Goal: Information Seeking & Learning: Learn about a topic

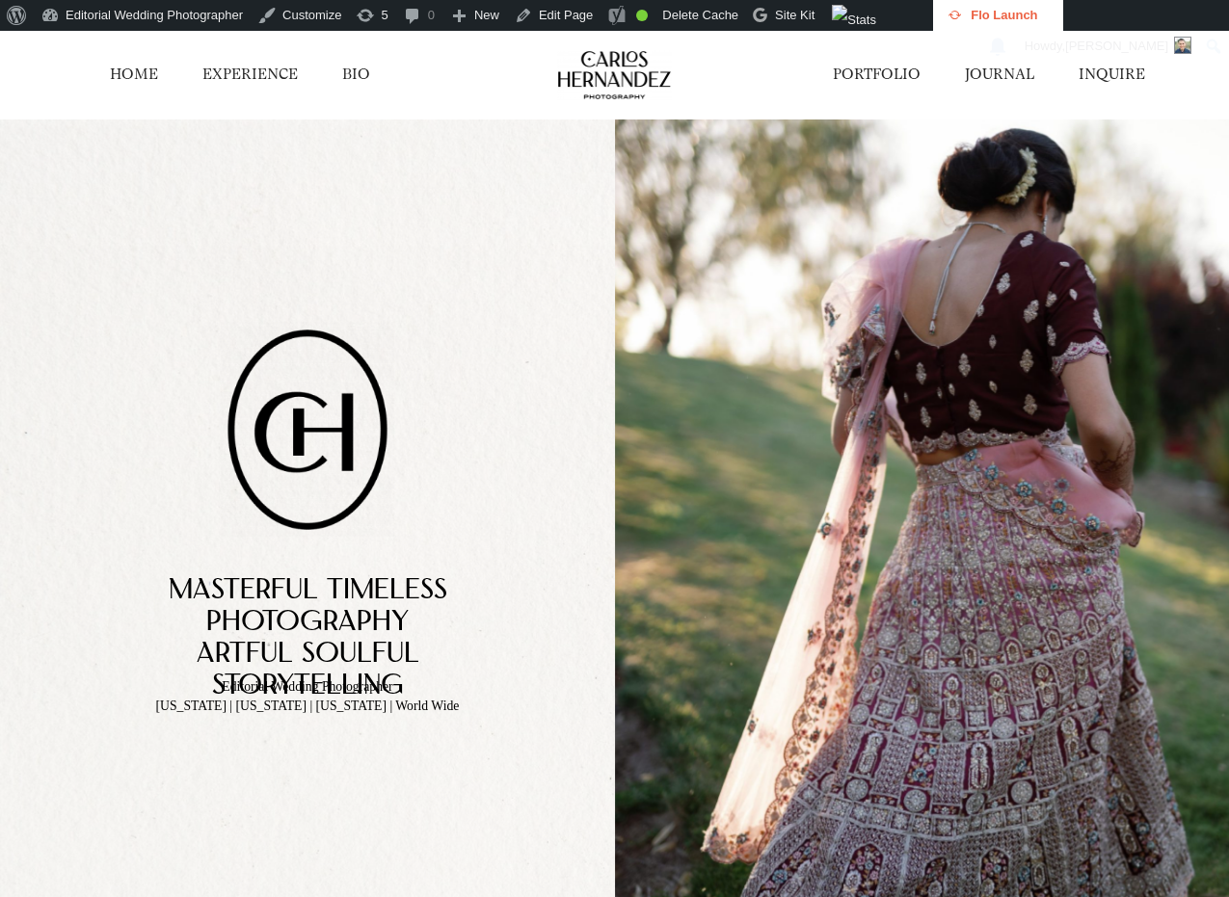
click at [996, 77] on link "JOURNAL" at bounding box center [999, 75] width 69 height 20
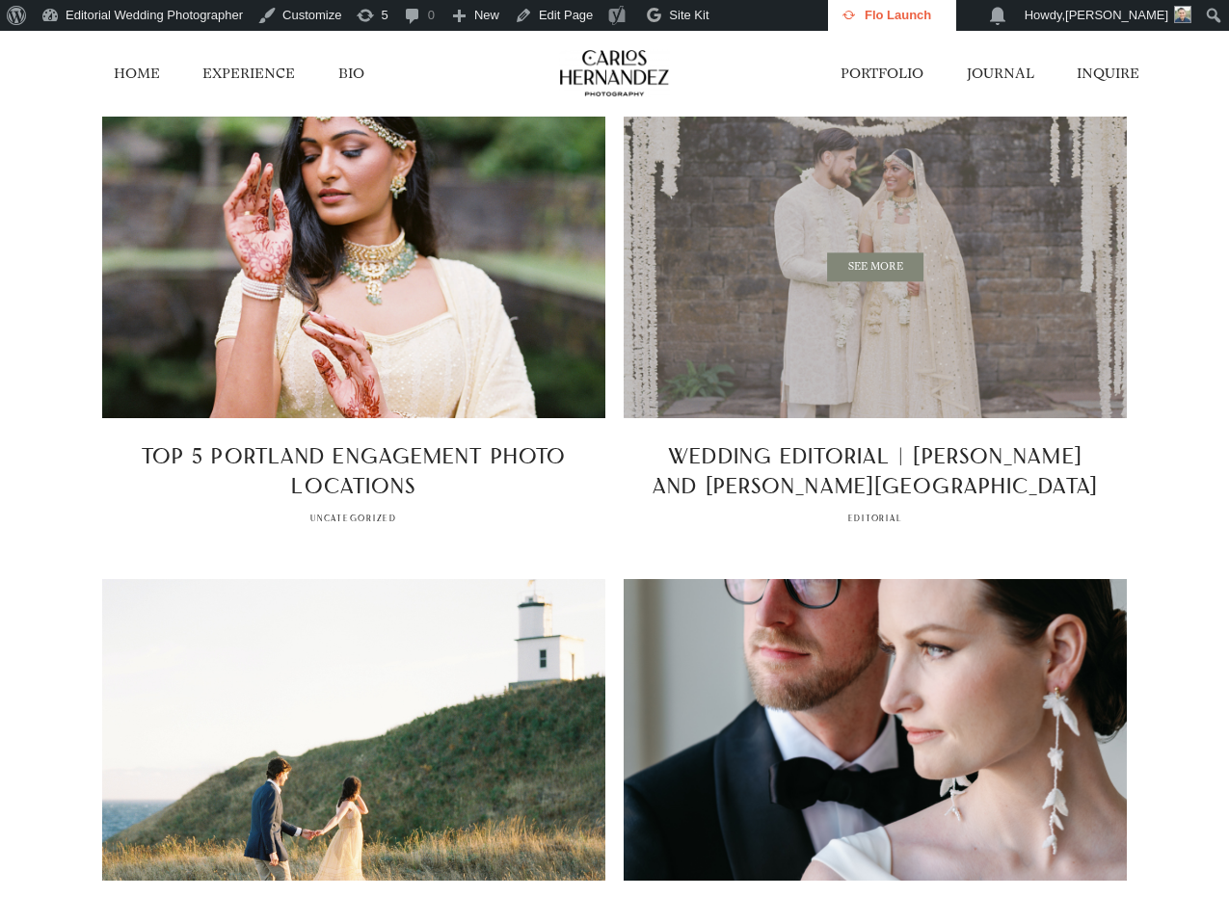
click at [881, 320] on span "SEE MORE" at bounding box center [875, 268] width 503 height 302
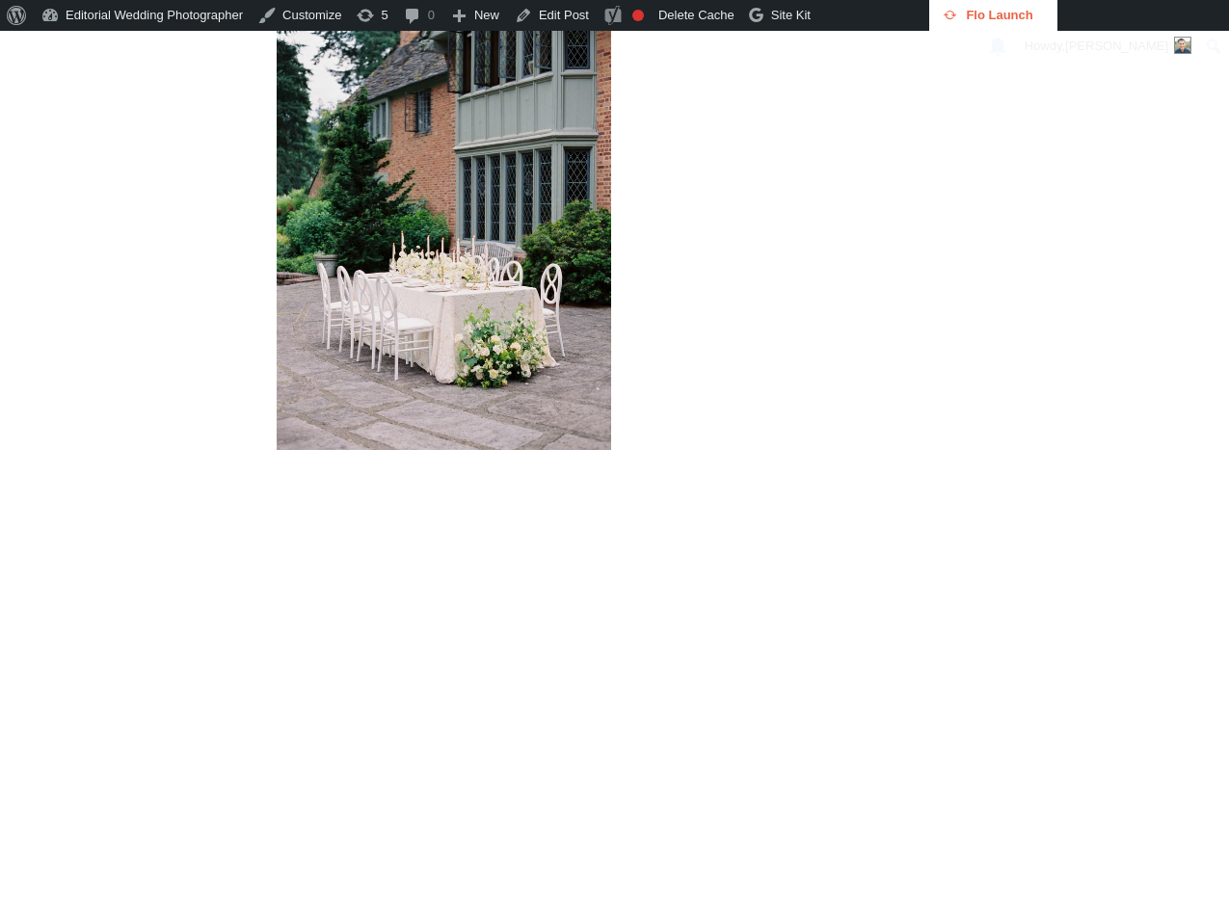
scroll to position [14890, 0]
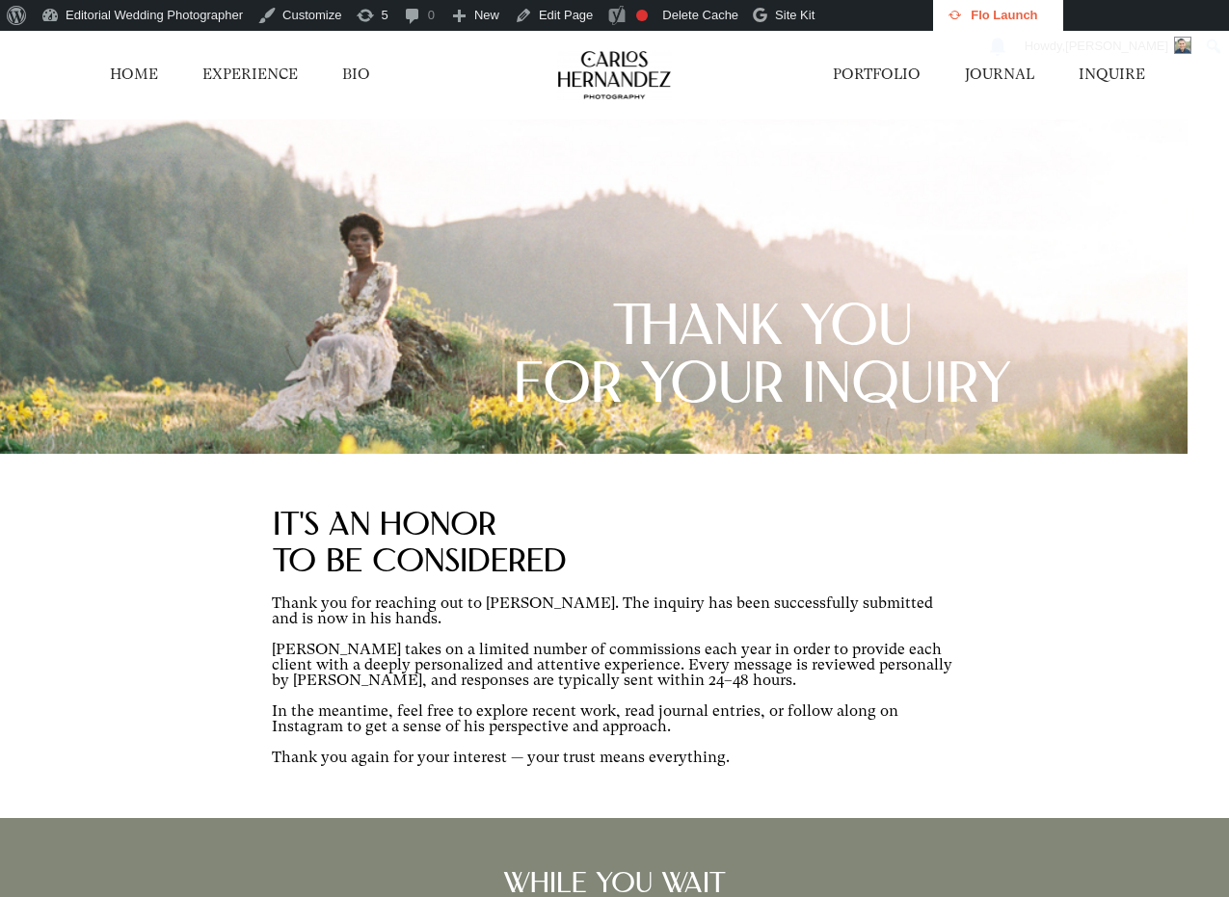
scroll to position [161, 0]
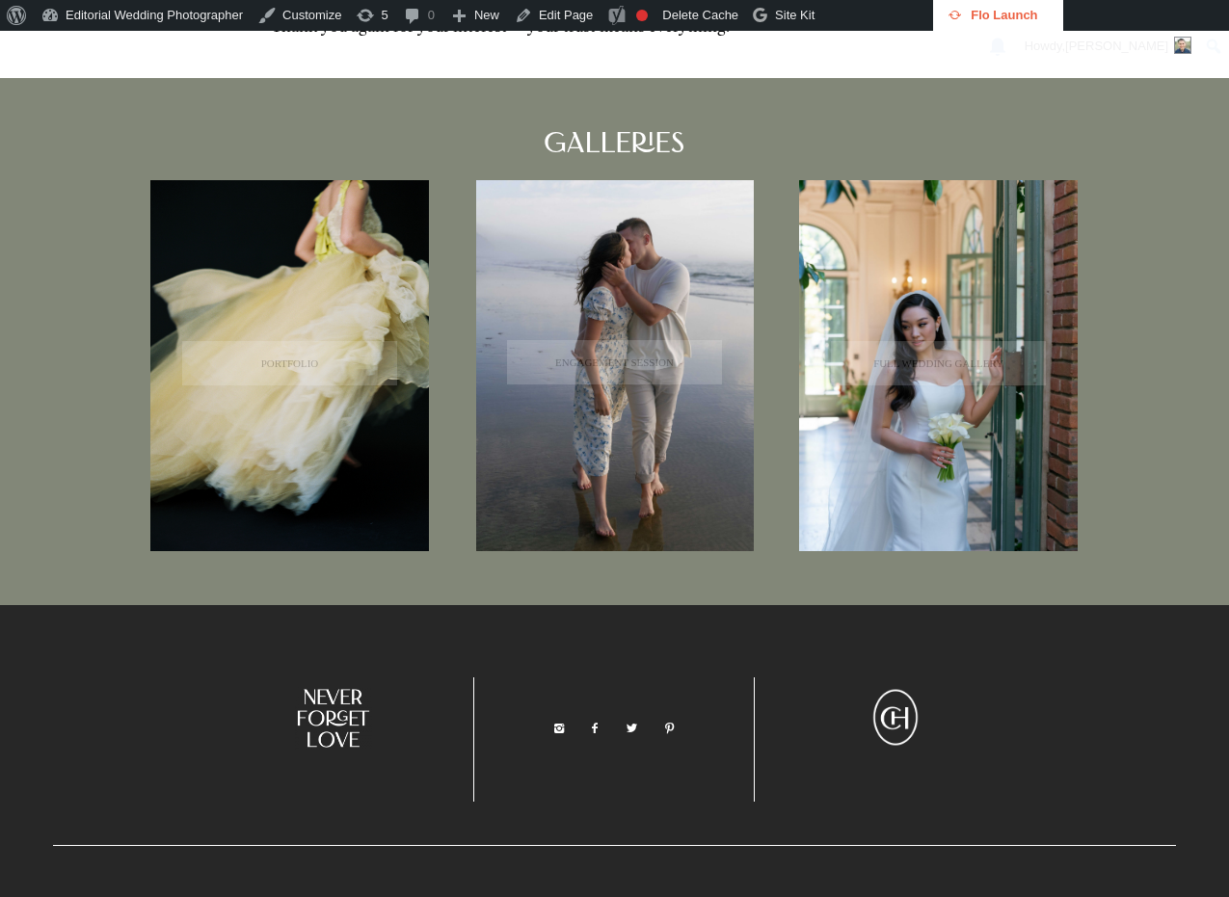
scroll to position [712, 0]
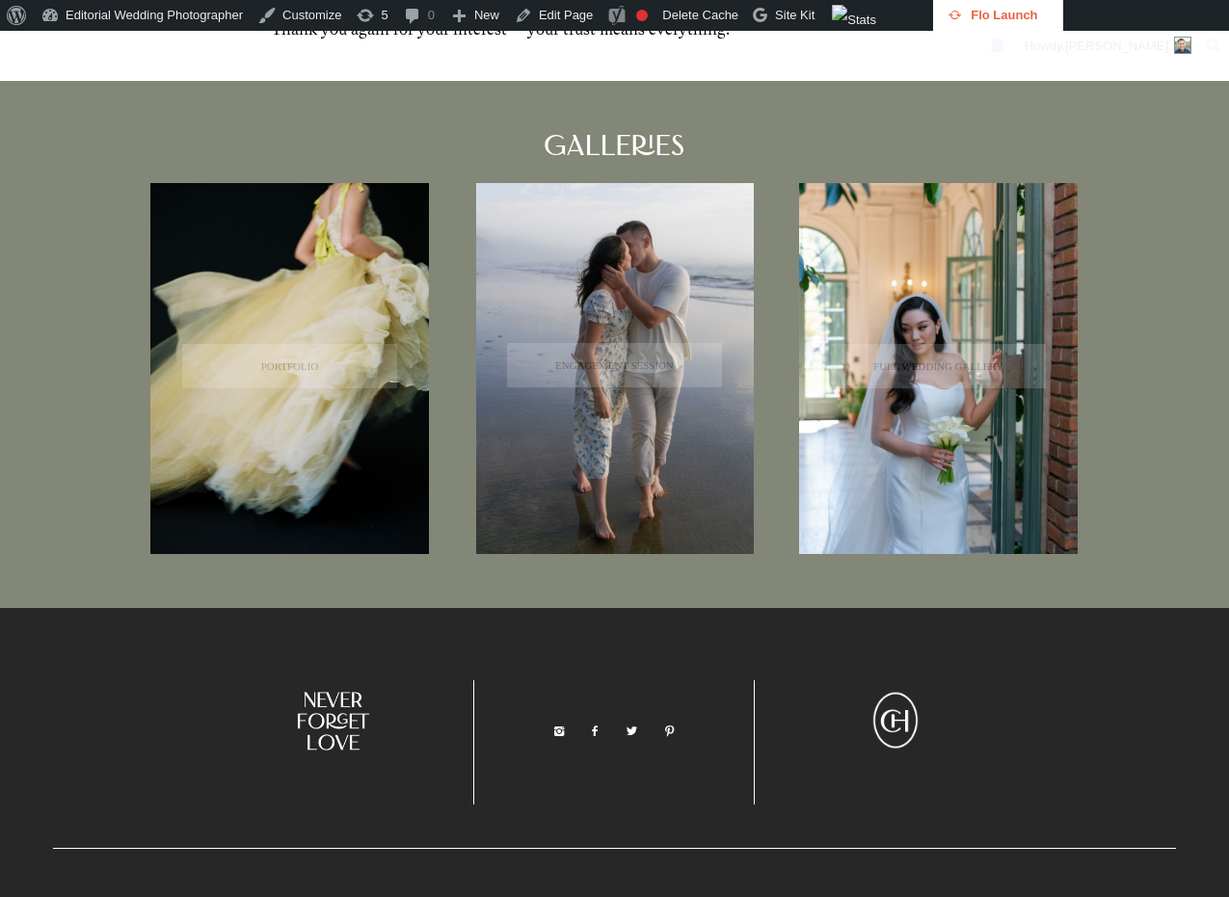
click at [1162, 297] on div "GALlERIES ENGAGEMENT SESSION PORTFOLIO FULL WEDDING GALLERY" at bounding box center [614, 344] width 1229 height 527
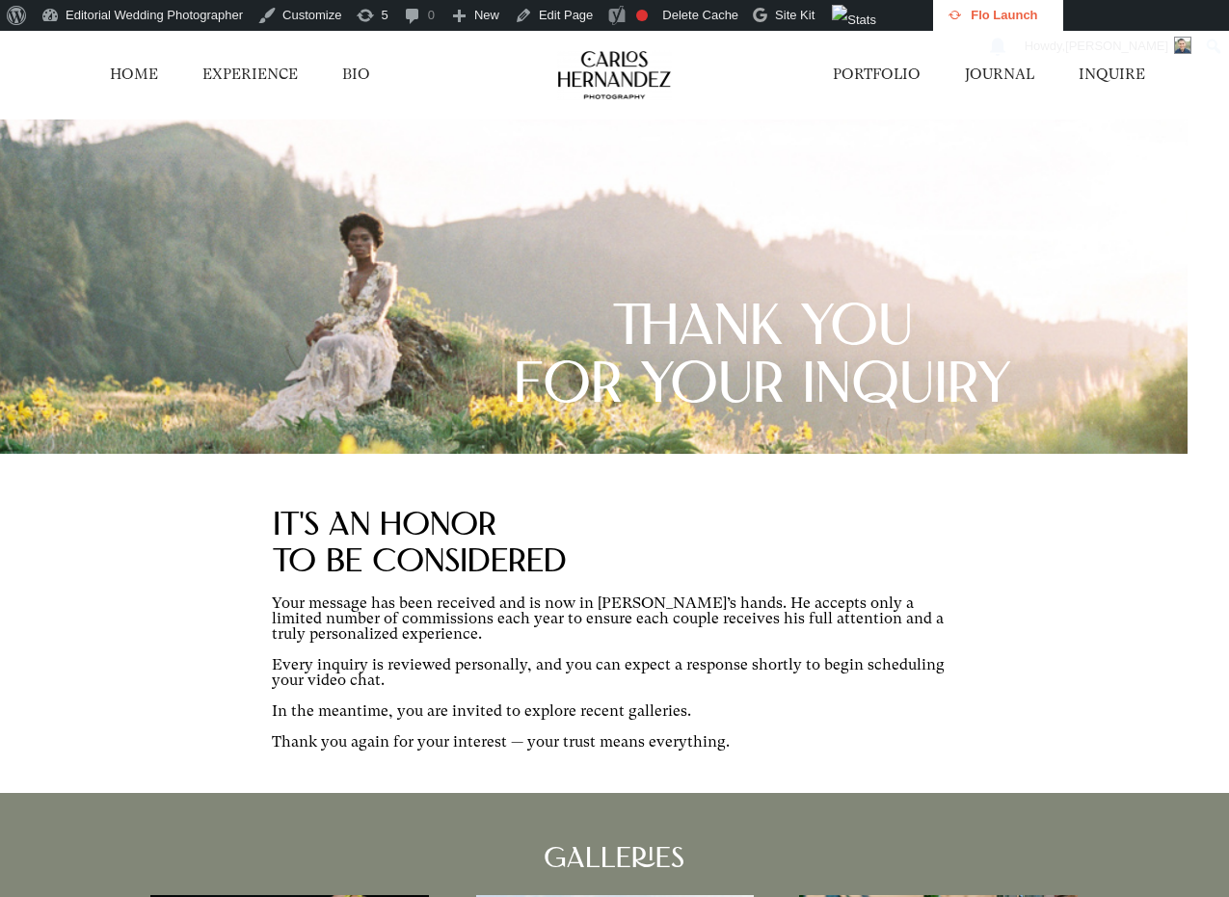
scroll to position [0, 0]
click at [893, 74] on link "PORTFOLIO" at bounding box center [877, 75] width 88 height 20
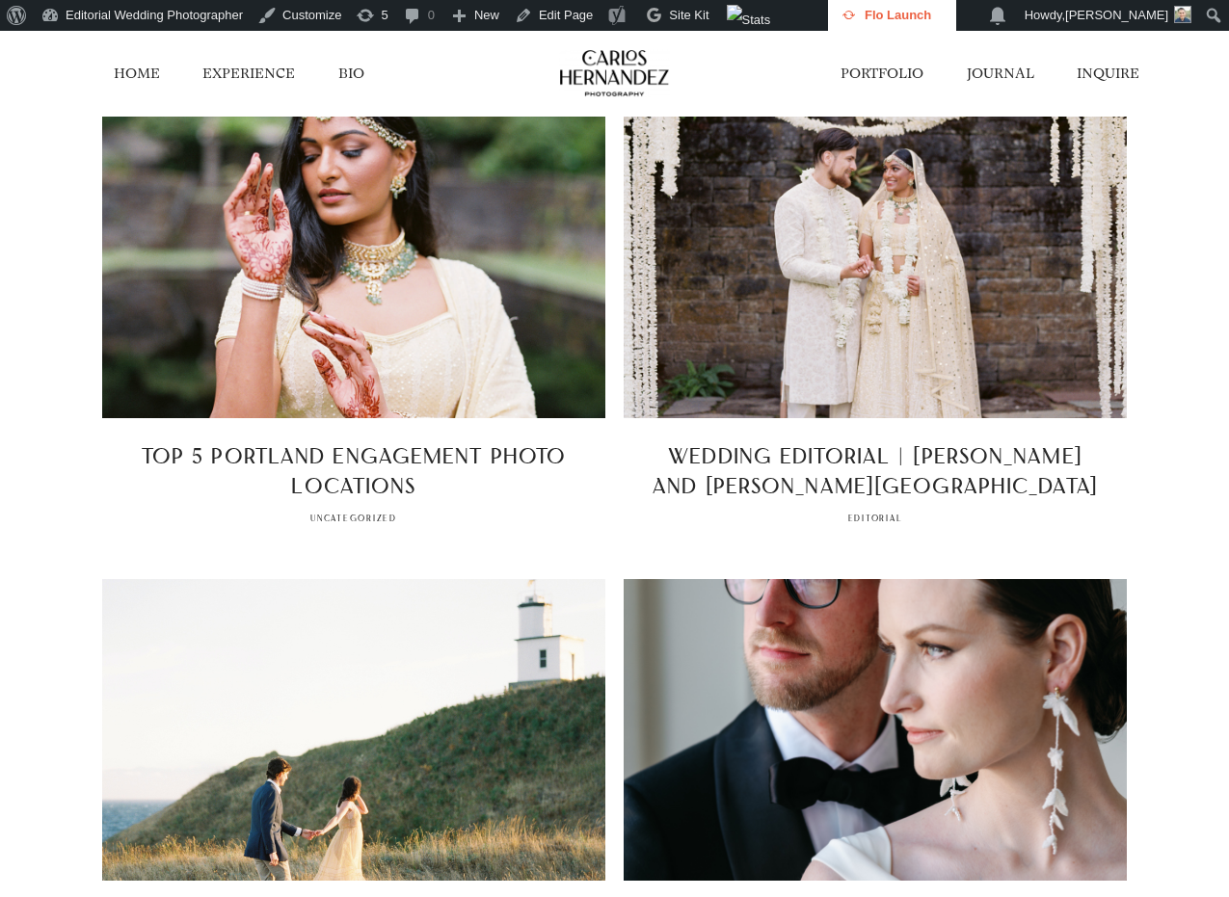
click at [137, 79] on link "HOME" at bounding box center [137, 73] width 46 height 19
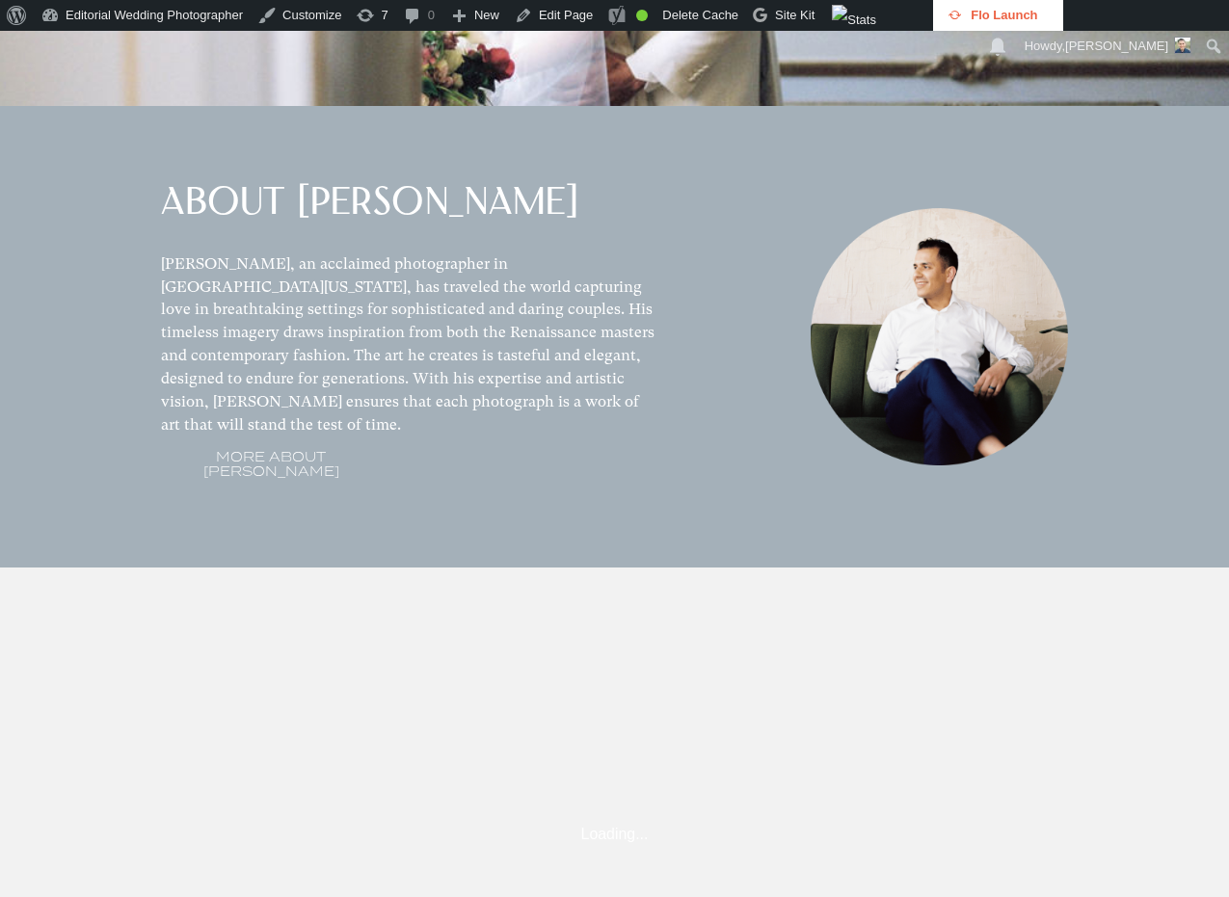
scroll to position [1880, 0]
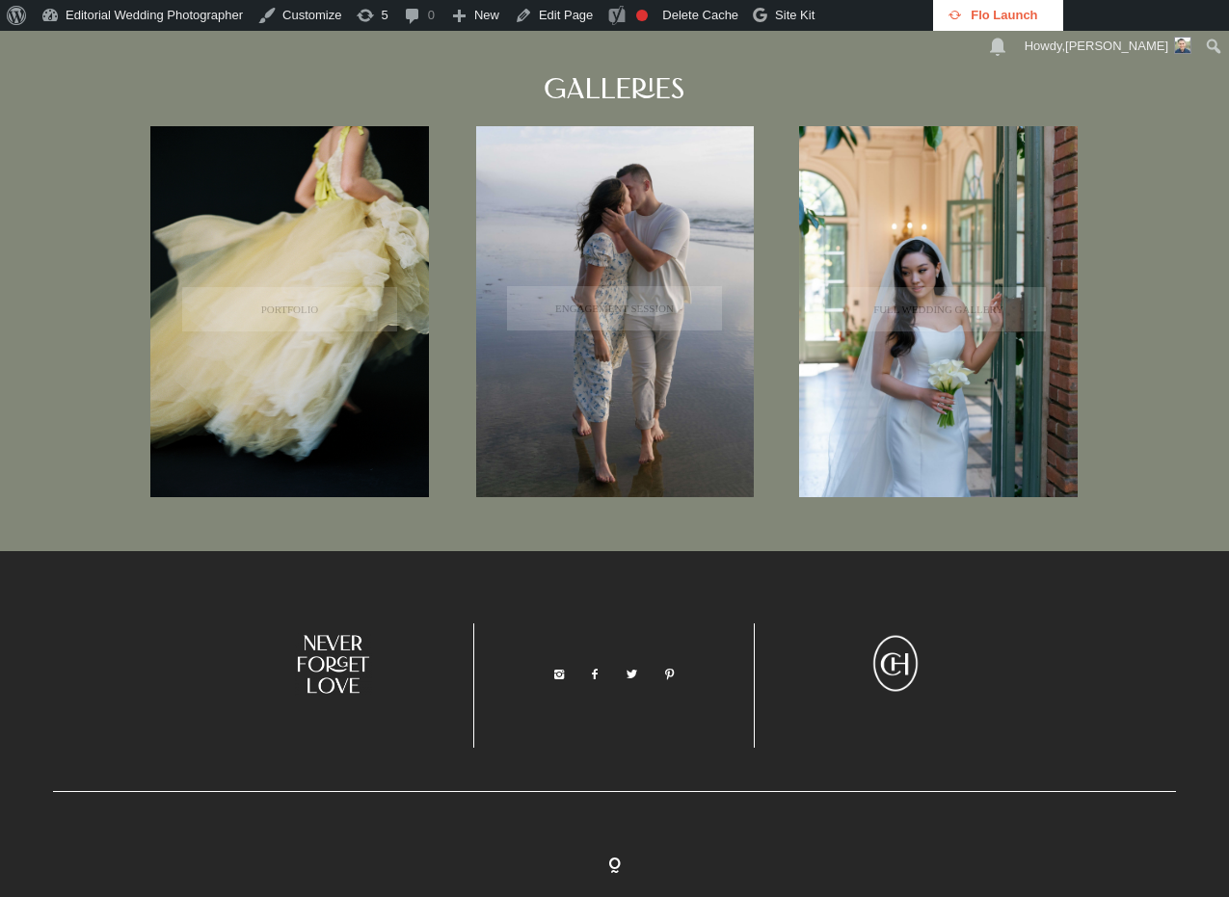
scroll to position [684, 0]
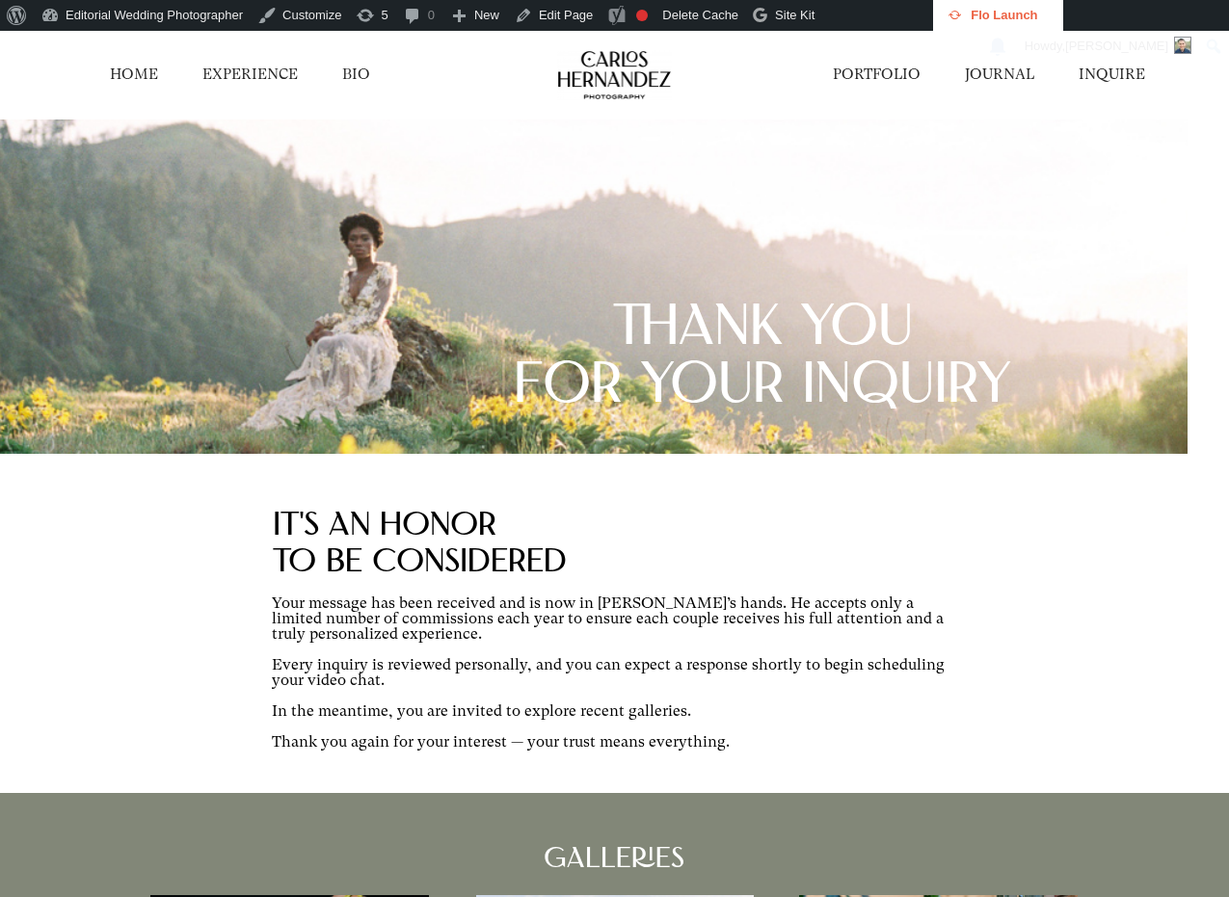
scroll to position [684, 0]
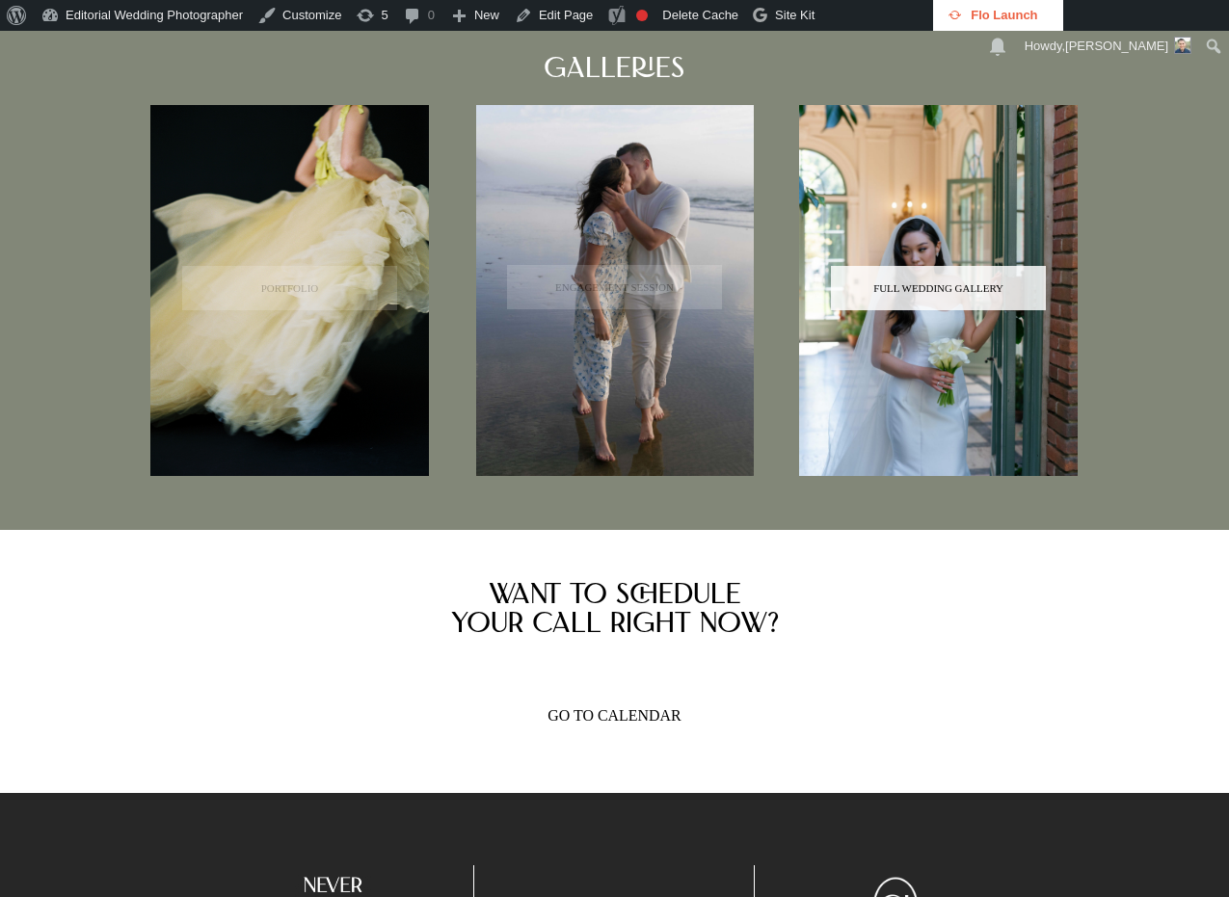
scroll to position [791, 0]
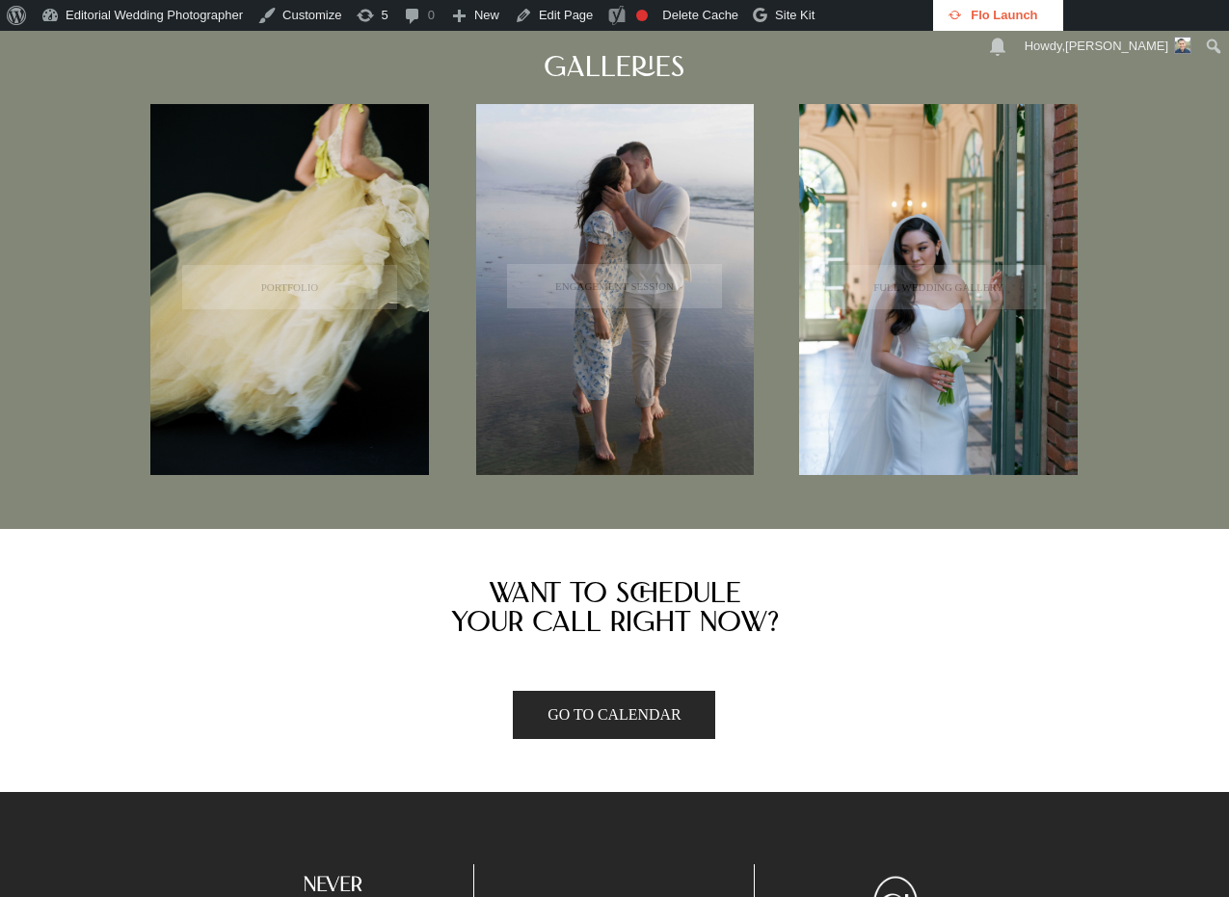
click at [624, 722] on p "GO TO CALENDAR" at bounding box center [614, 715] width 133 height 17
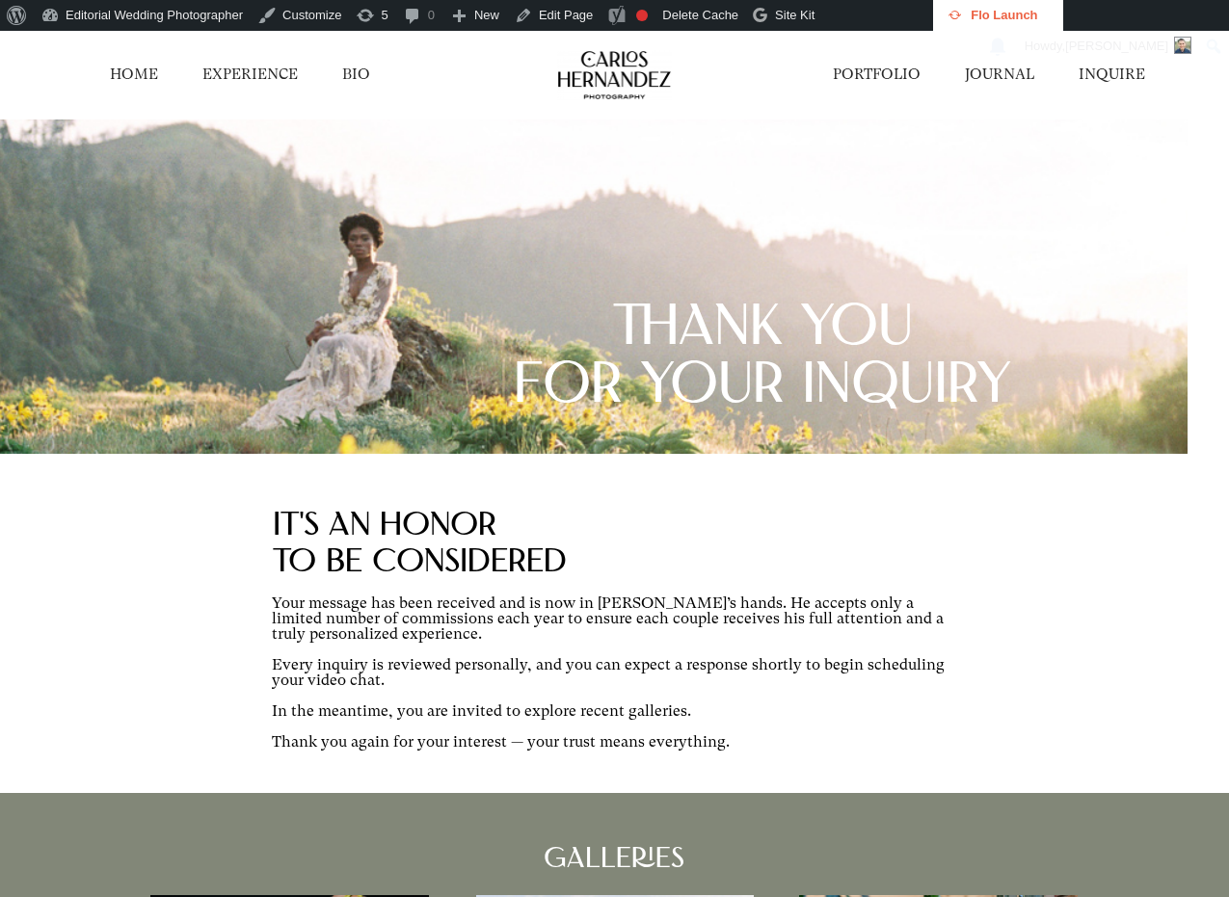
scroll to position [791, 0]
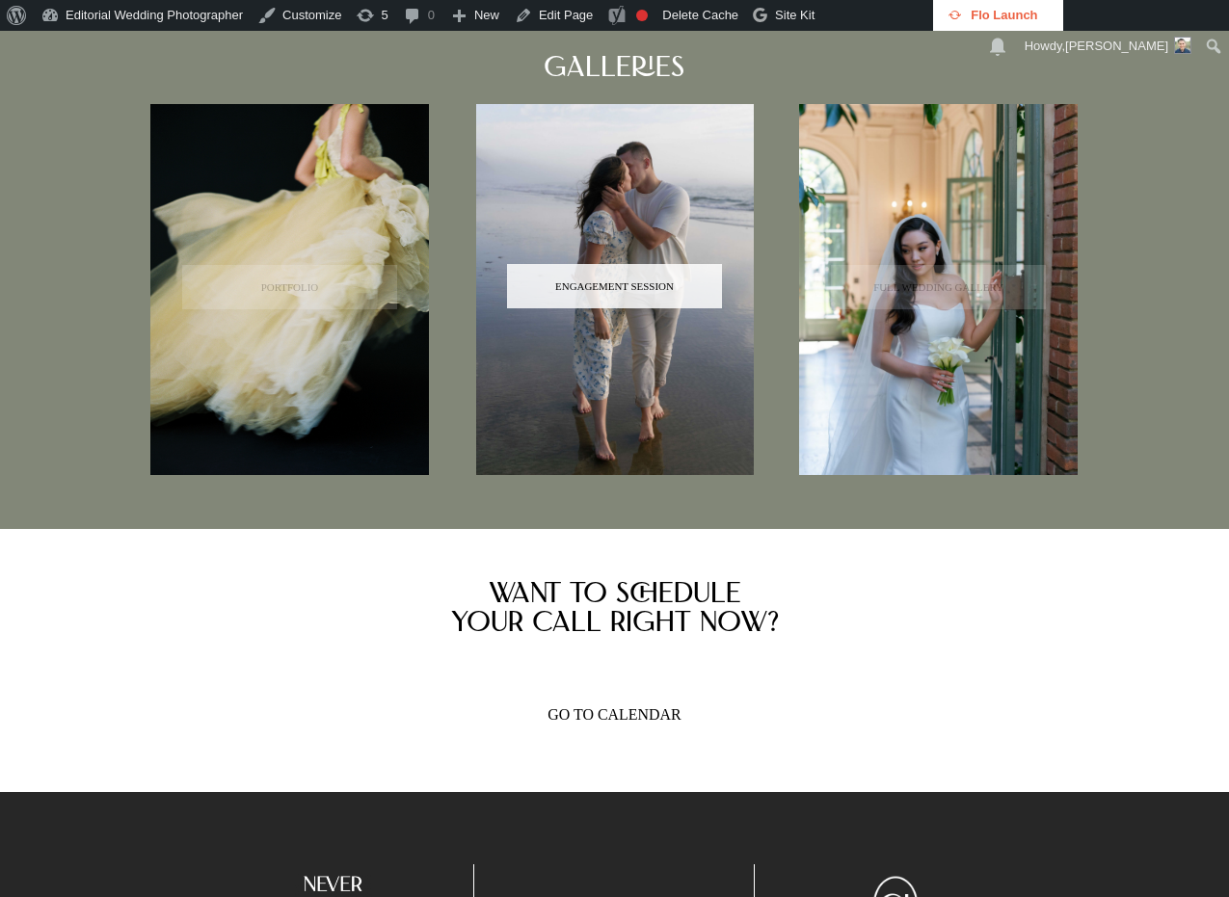
click at [624, 281] on p "ENGAGEMENT SESSION" at bounding box center [614, 286] width 119 height 11
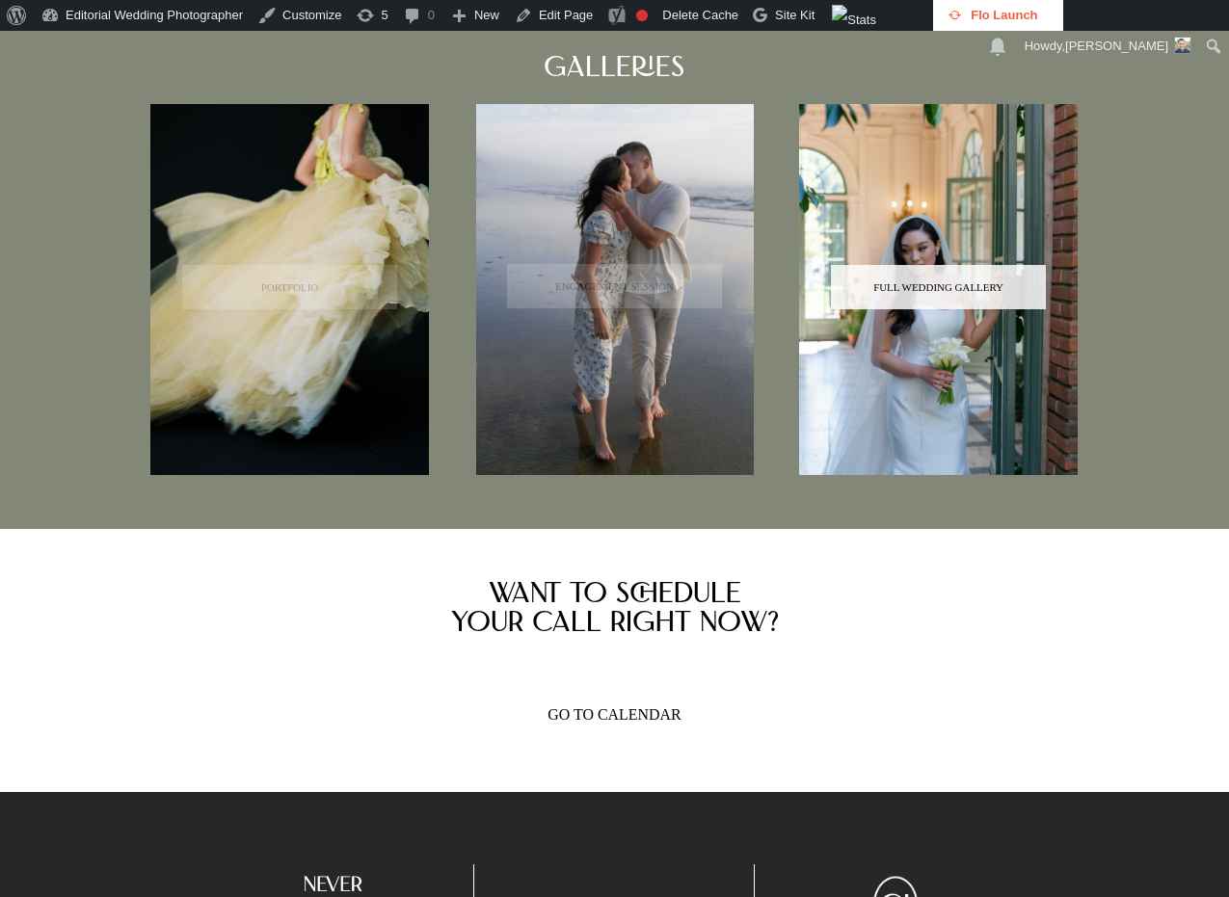
click at [911, 295] on span "FULL WEDDING GALLERY" at bounding box center [939, 287] width 216 height 44
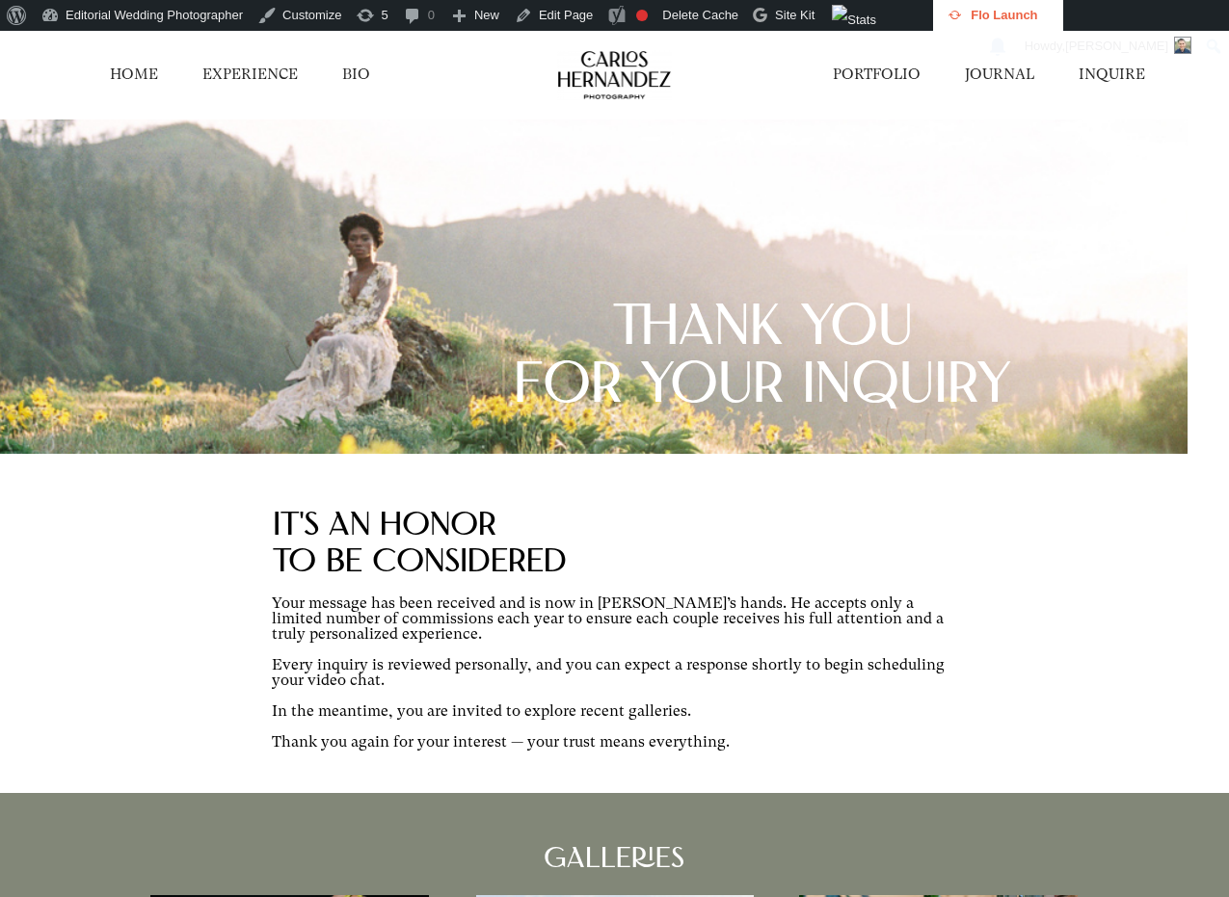
scroll to position [0, 0]
click at [122, 68] on link "HOME" at bounding box center [134, 75] width 48 height 20
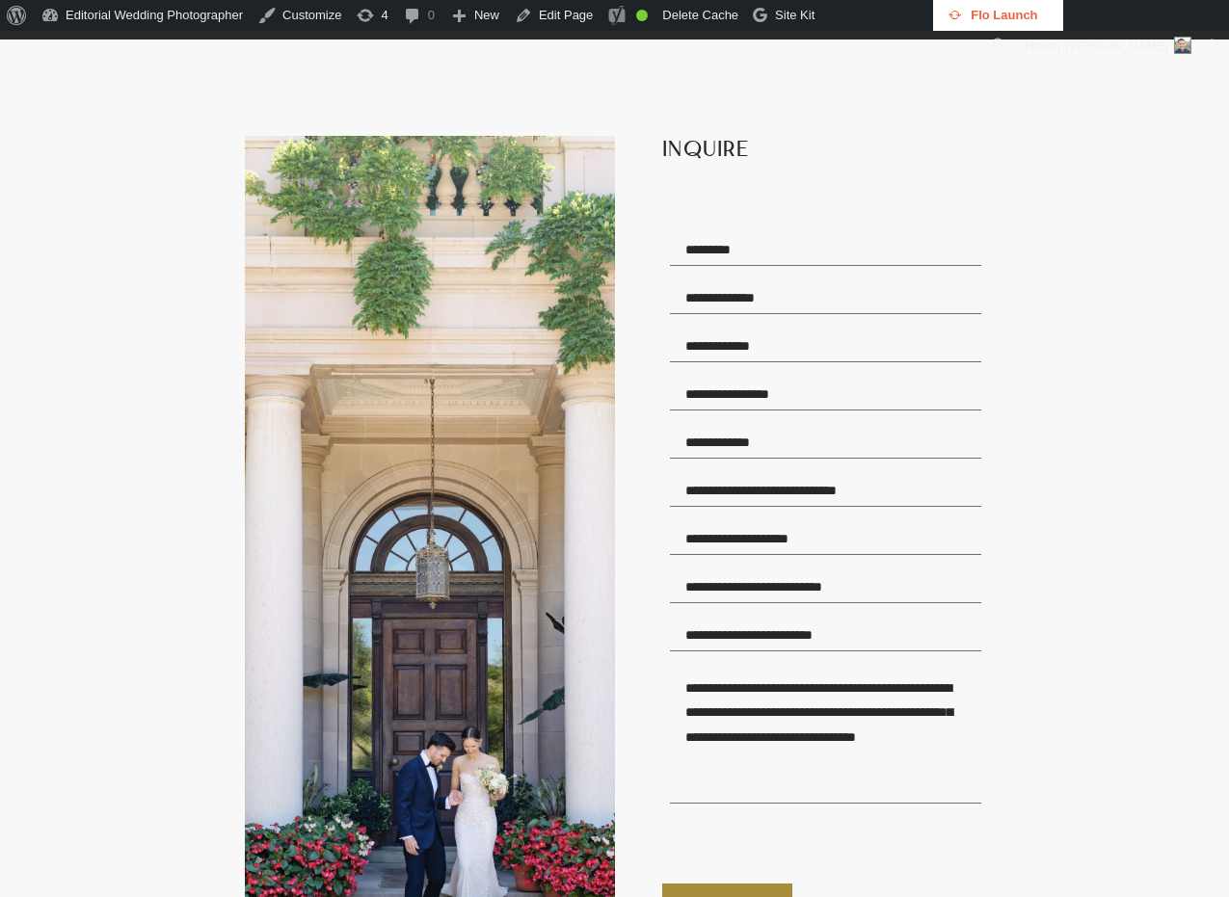
scroll to position [5292, 0]
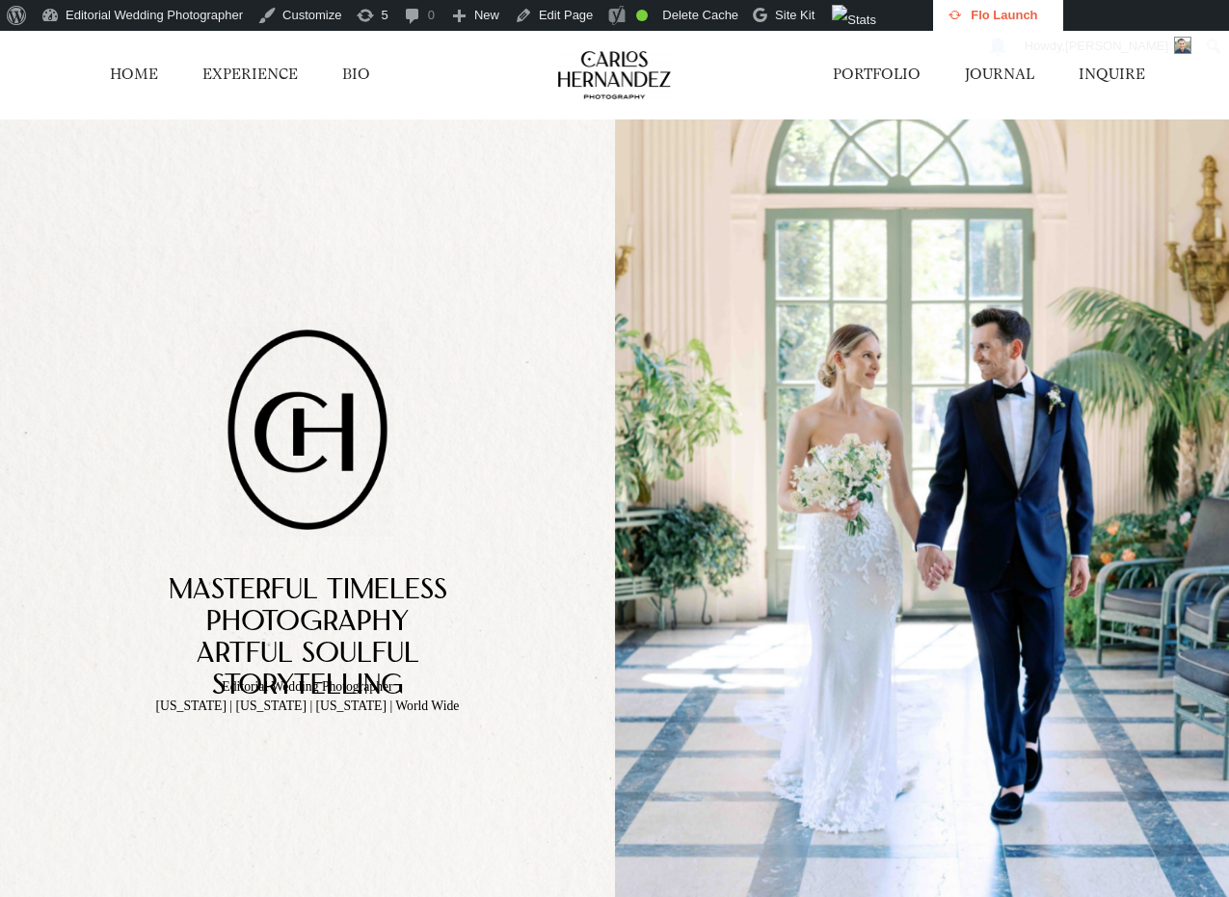
click at [278, 77] on link "EXPERIENCE" at bounding box center [249, 75] width 95 height 20
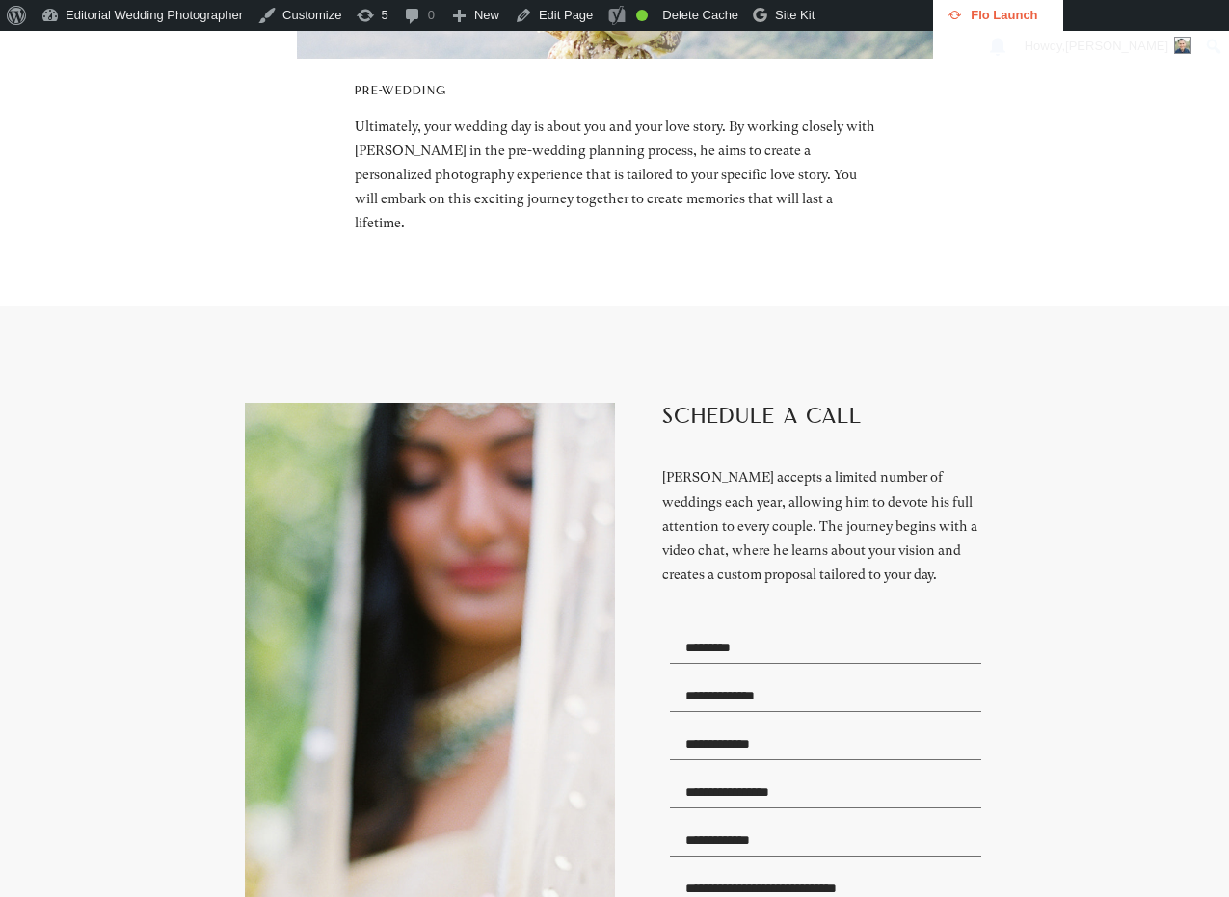
scroll to position [2517, 0]
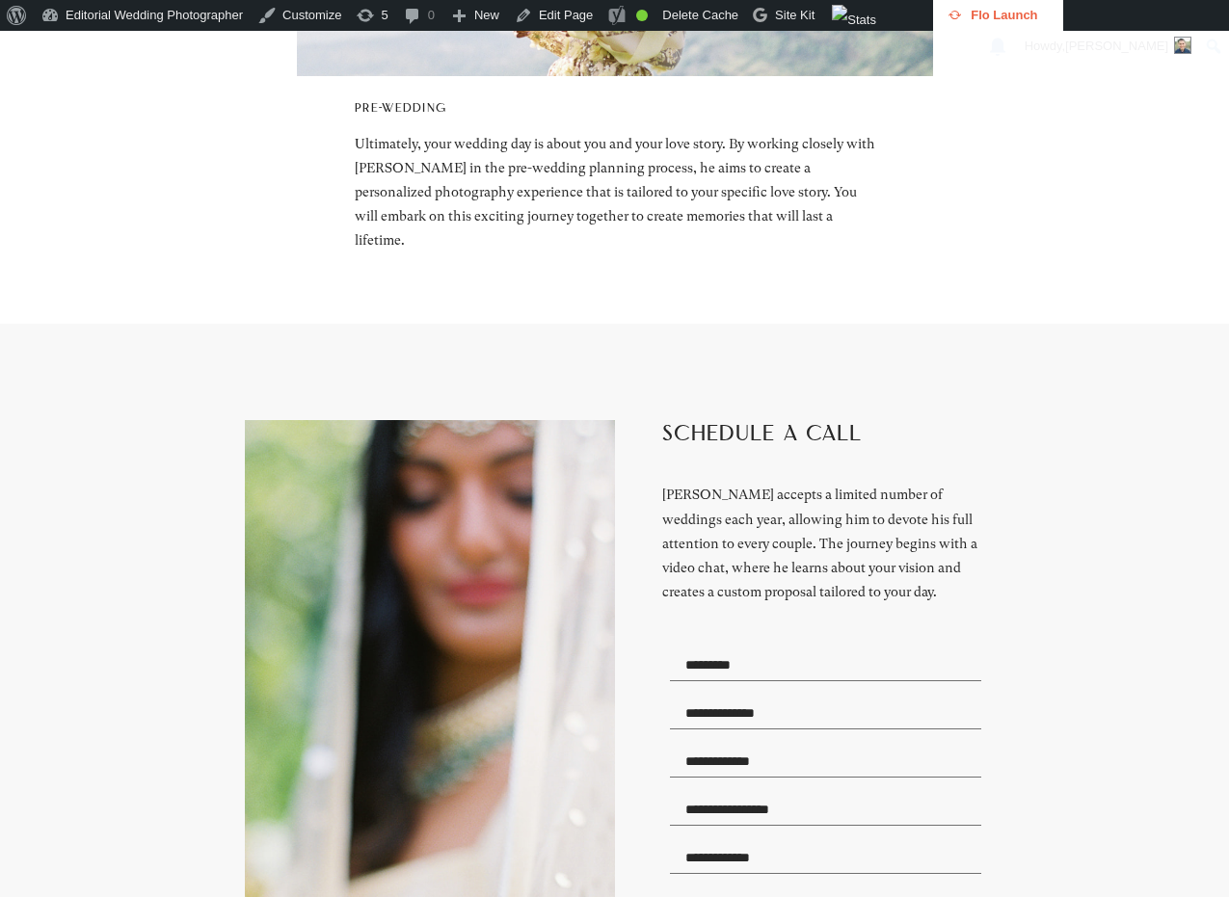
drag, startPoint x: 664, startPoint y: 432, endPoint x: 859, endPoint y: 429, distance: 194.7
click at [859, 429] on h2 "schedule a call" at bounding box center [823, 447] width 322 height 54
drag, startPoint x: 666, startPoint y: 492, endPoint x: 899, endPoint y: 590, distance: 253.1
click at [899, 590] on div "[PERSON_NAME] accepts a limited number of weddings each year, allowing him to d…" at bounding box center [823, 543] width 322 height 121
copy div "[PERSON_NAME] accepts a limited number of weddings each year, allowing him to d…"
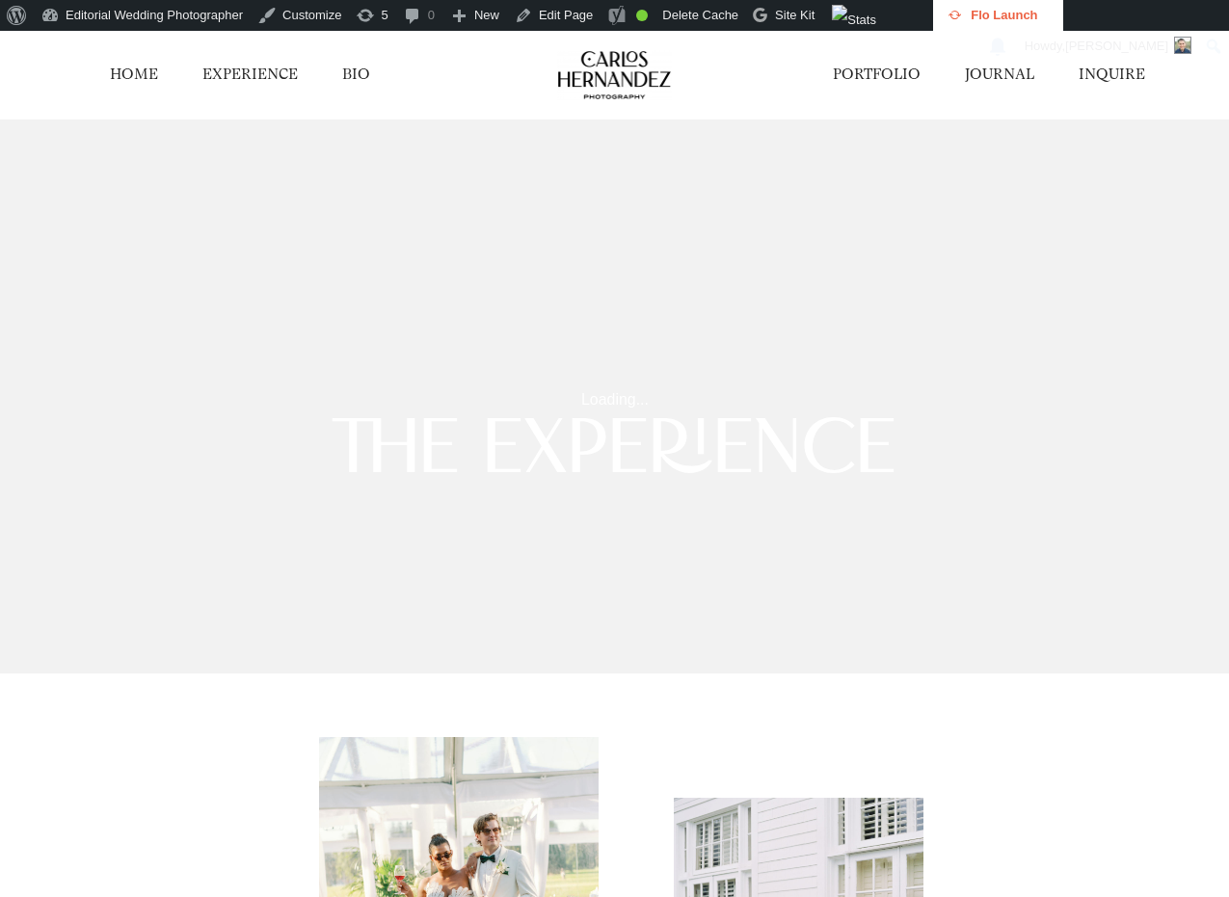
scroll to position [0, 0]
click at [134, 71] on link "HOME" at bounding box center [134, 75] width 48 height 20
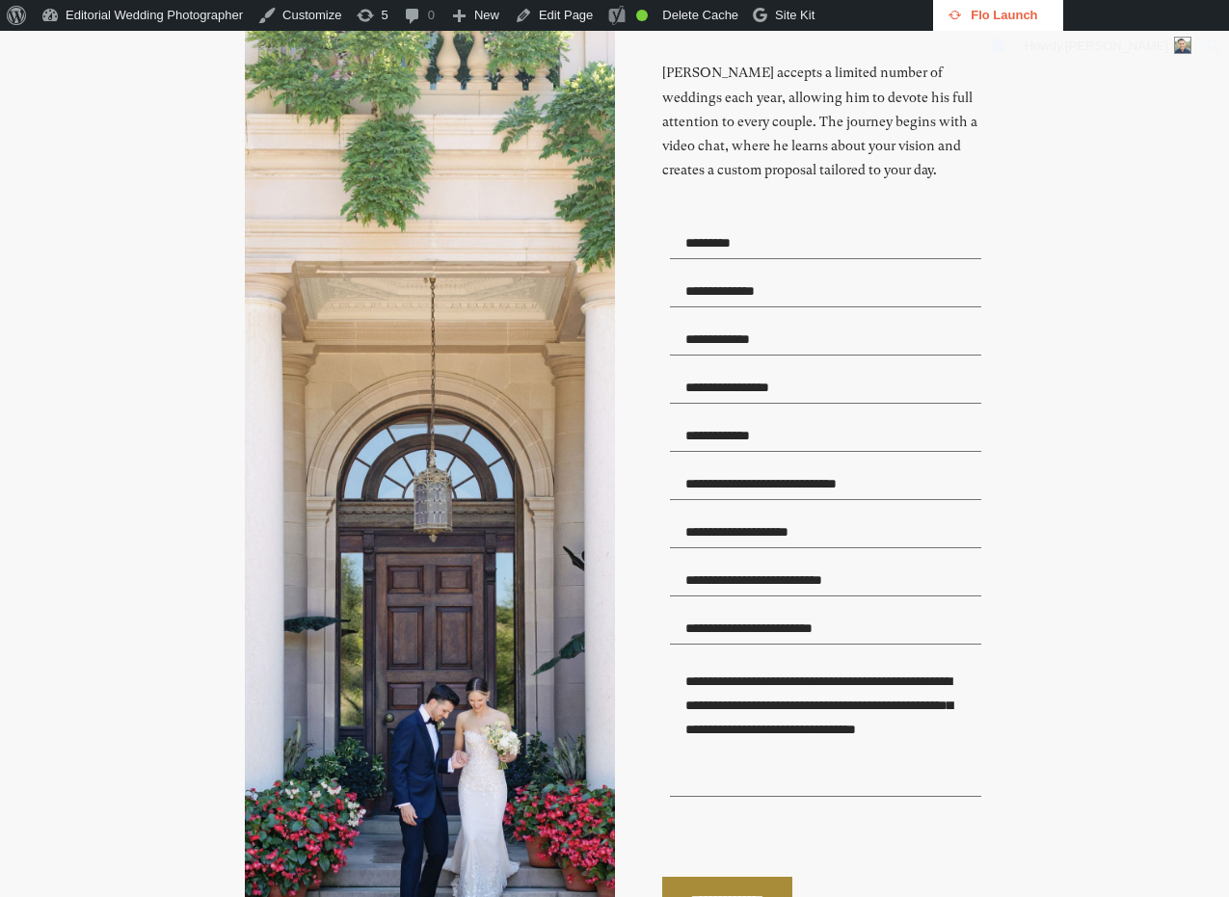
scroll to position [5407, 0]
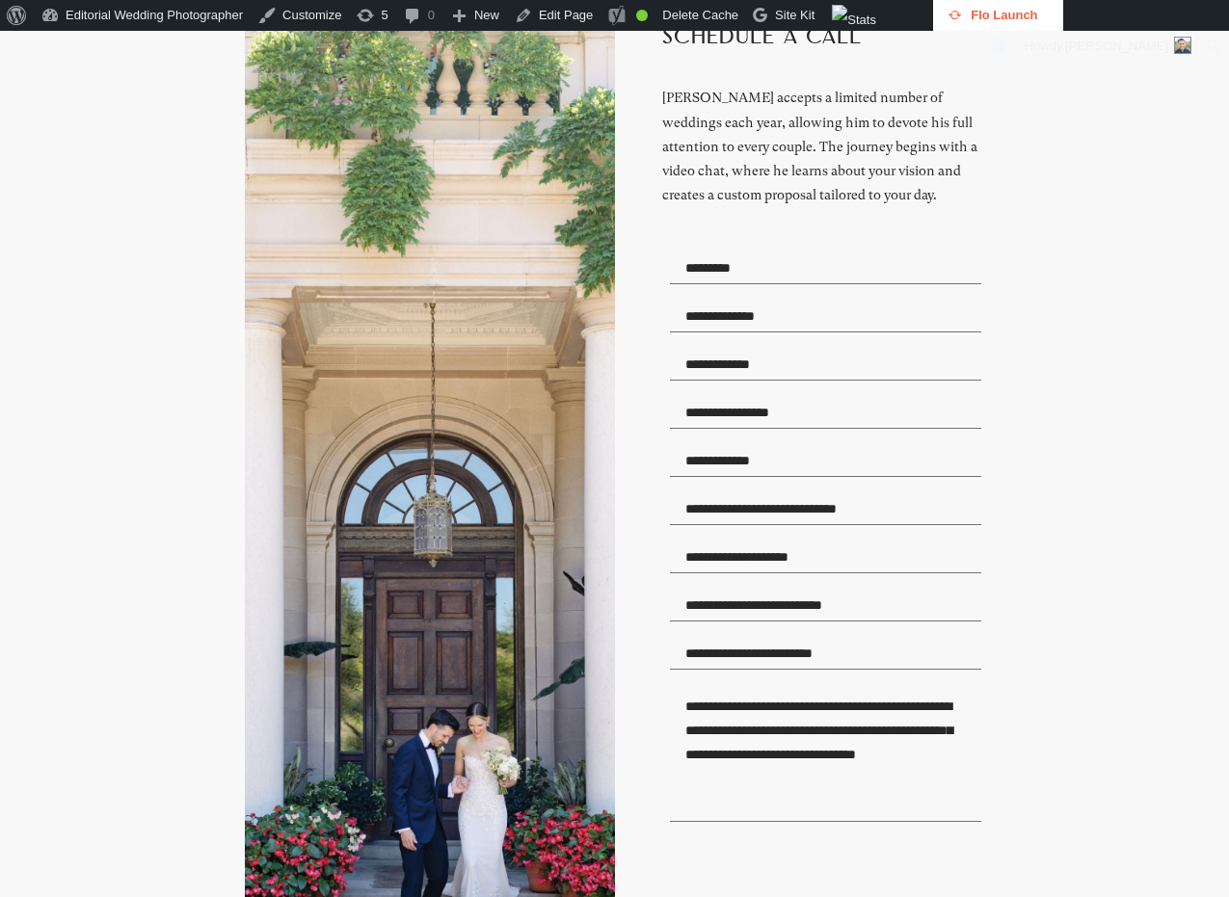
click at [886, 606] on input "text" at bounding box center [825, 606] width 311 height 31
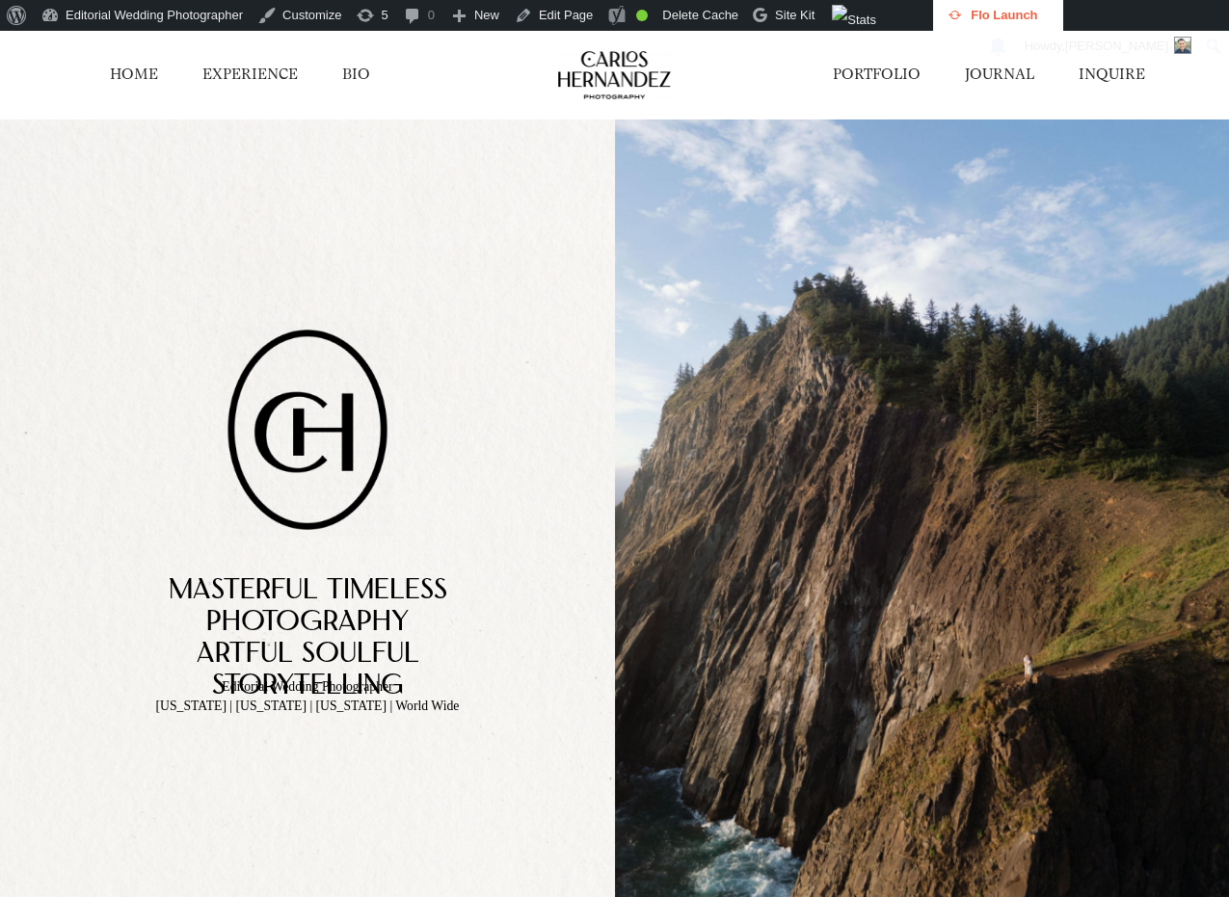
scroll to position [0, 0]
